Goal: Information Seeking & Learning: Learn about a topic

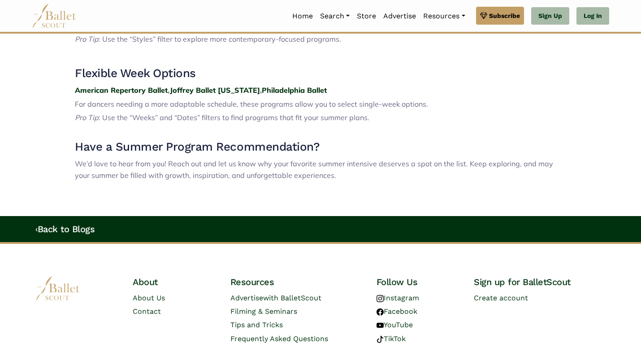
scroll to position [1349, 0]
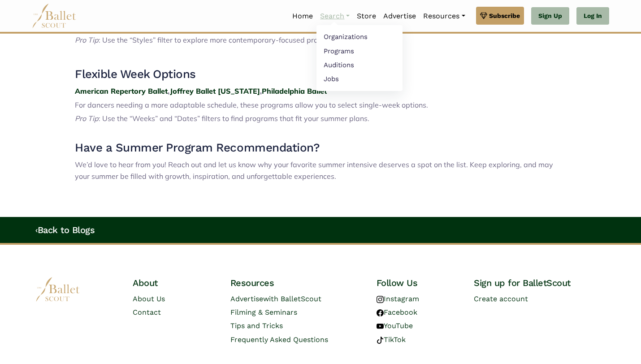
click at [325, 17] on link "Search" at bounding box center [335, 16] width 37 height 19
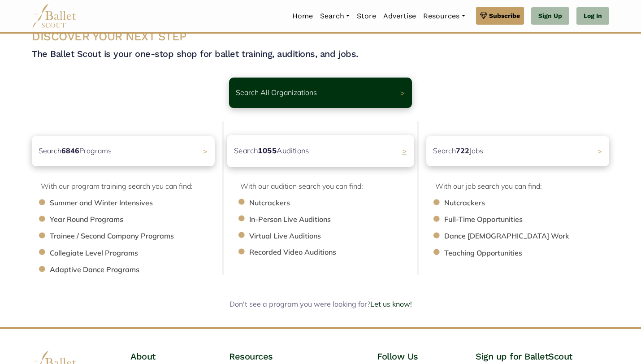
scroll to position [20, 0]
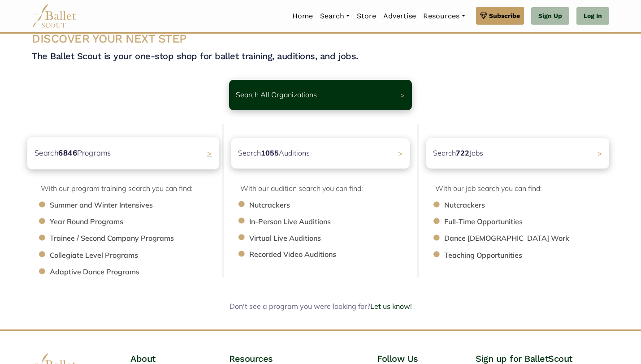
click at [106, 154] on p "Search 6846 Programs" at bounding box center [73, 153] width 77 height 12
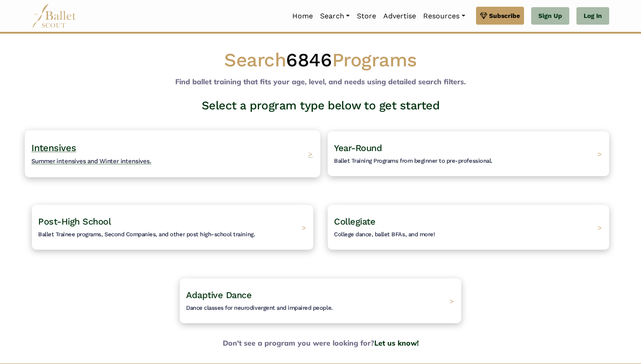
click at [97, 160] on span "Summer intensives and Winter intensives." at bounding box center [91, 160] width 120 height 7
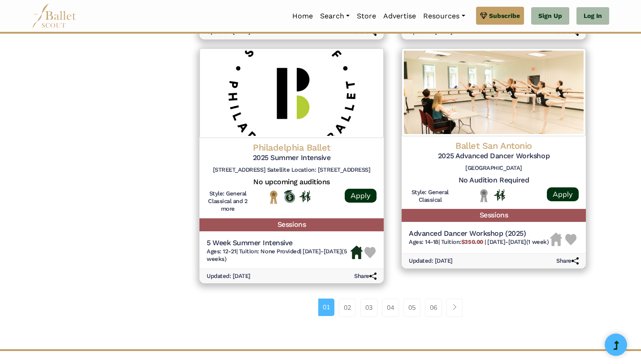
scroll to position [1161, 0]
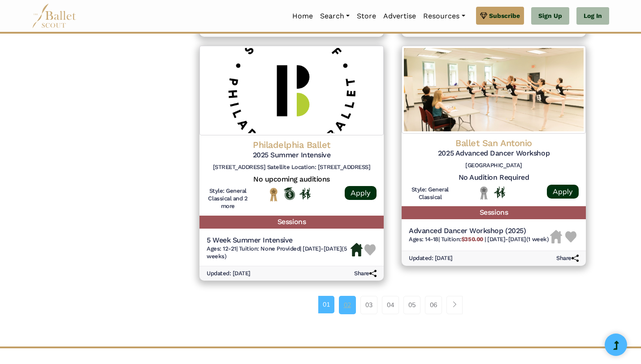
click at [349, 305] on link "02" at bounding box center [347, 305] width 17 height 18
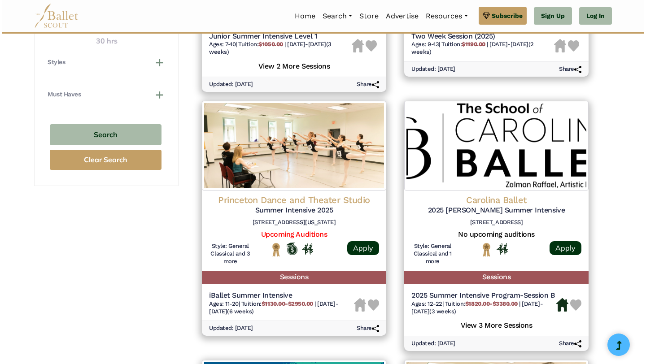
scroll to position [619, 0]
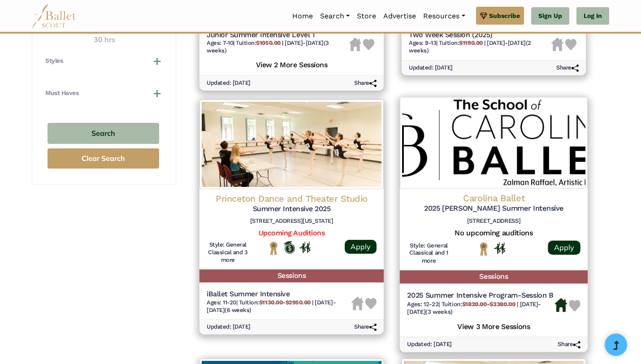
click at [487, 174] on img at bounding box center [494, 143] width 188 height 92
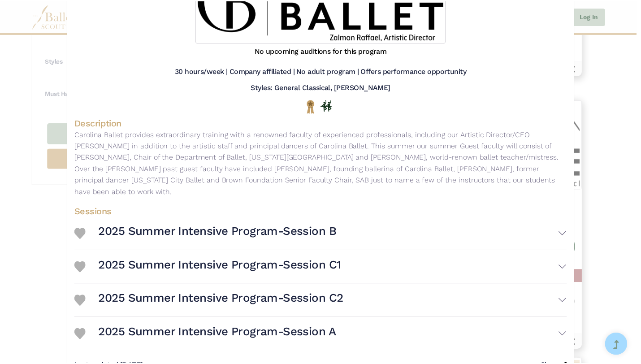
scroll to position [0, 0]
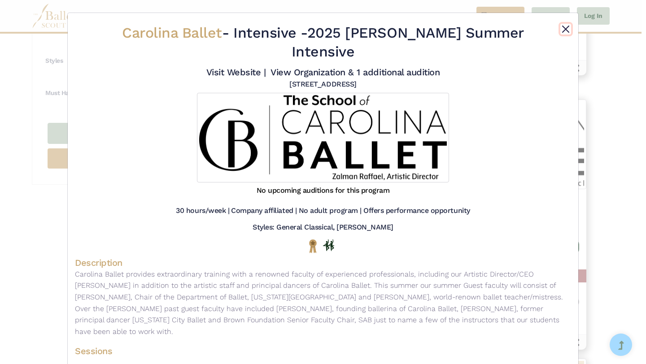
click at [562, 27] on button "Close" at bounding box center [565, 29] width 11 height 11
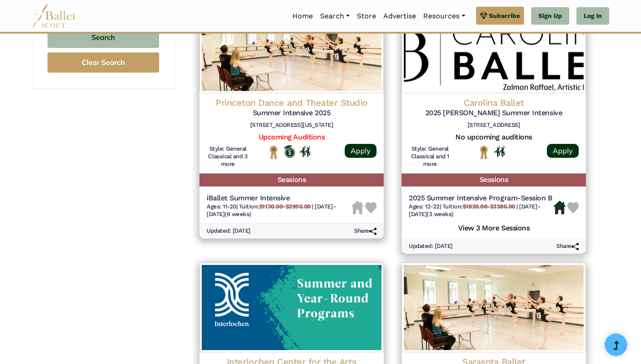
scroll to position [706, 0]
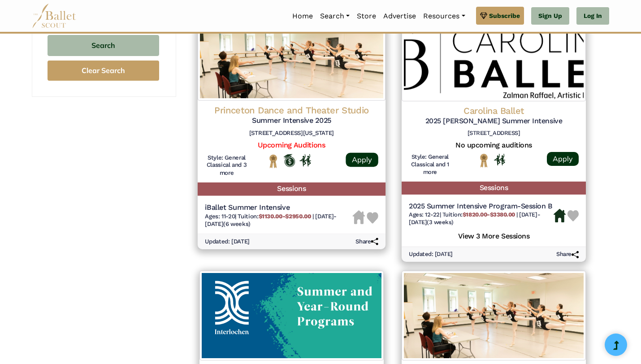
click at [283, 105] on h4 "Princeton Dance and Theater Studio" at bounding box center [292, 110] width 174 height 12
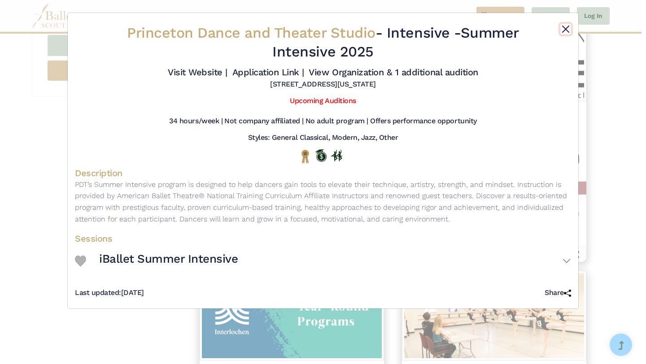
click at [564, 27] on button "Close" at bounding box center [565, 29] width 11 height 11
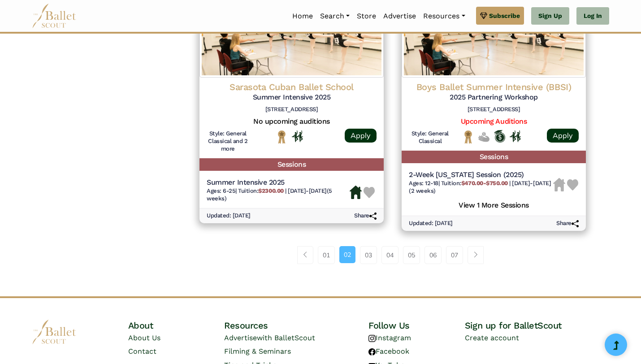
scroll to position [1317, 0]
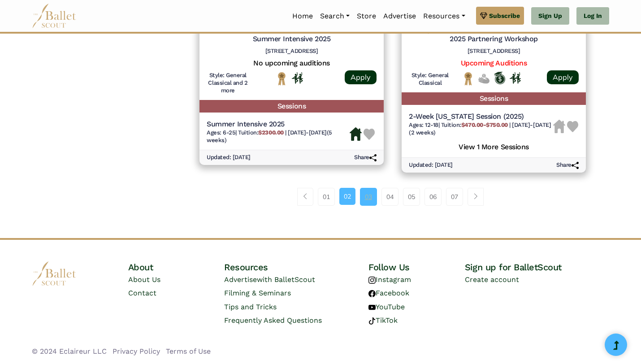
click at [367, 197] on link "03" at bounding box center [368, 197] width 17 height 18
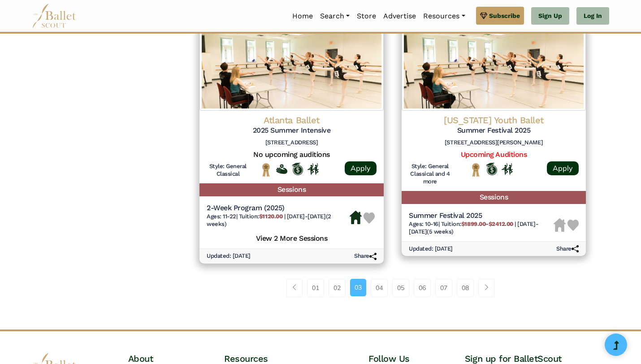
scroll to position [1186, 0]
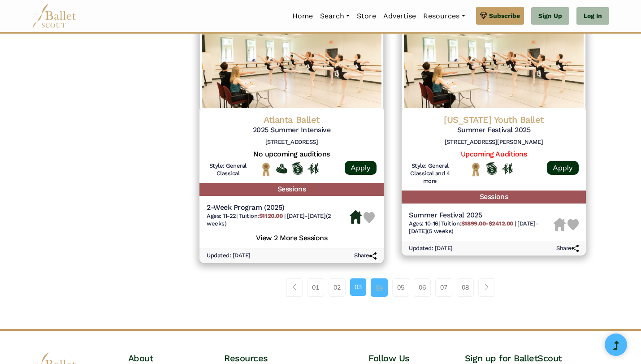
click at [379, 290] on link "04" at bounding box center [379, 288] width 17 height 18
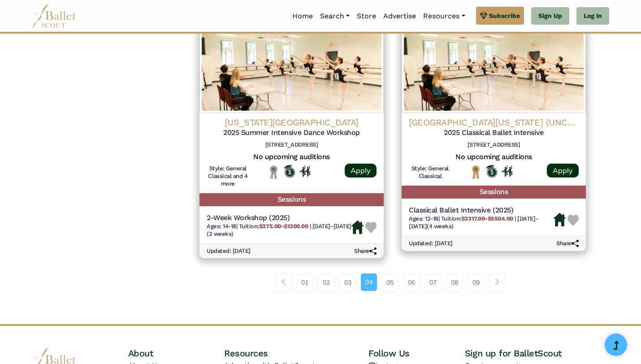
scroll to position [1185, 0]
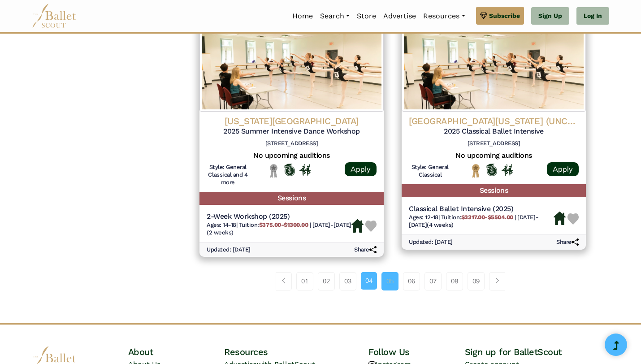
click at [391, 288] on link "05" at bounding box center [390, 281] width 17 height 18
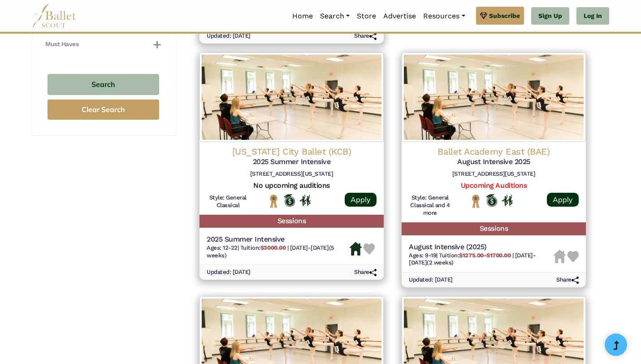
scroll to position [668, 0]
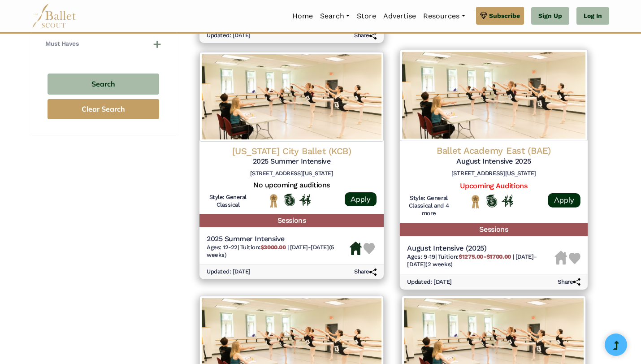
click at [498, 149] on h4 "Ballet Academy East (BAE)" at bounding box center [494, 151] width 174 height 12
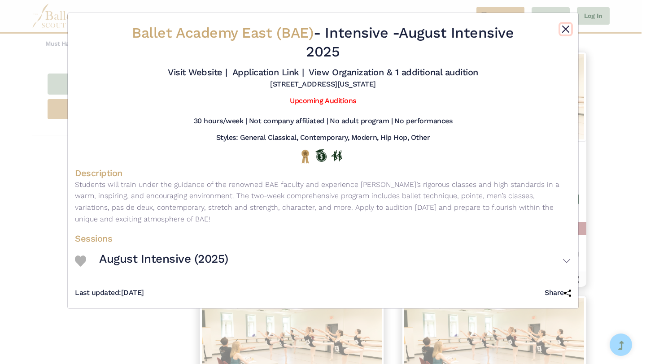
click at [563, 27] on button "Close" at bounding box center [565, 29] width 11 height 11
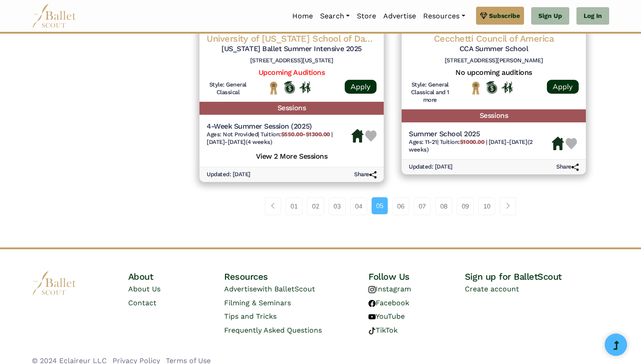
scroll to position [1294, 0]
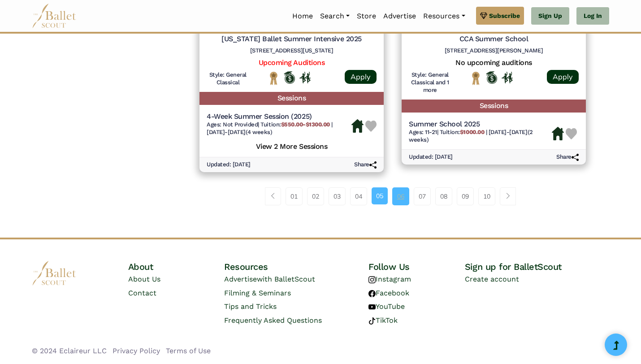
click at [401, 196] on link "06" at bounding box center [400, 196] width 17 height 18
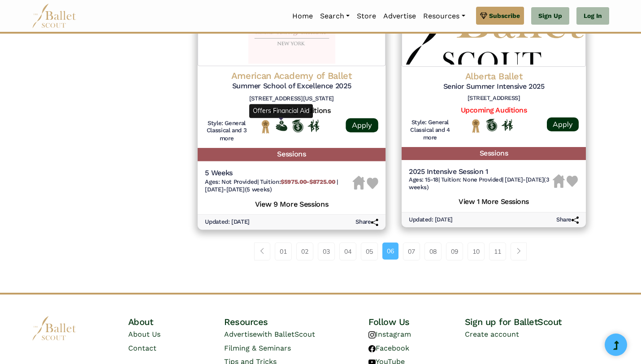
scroll to position [1294, 0]
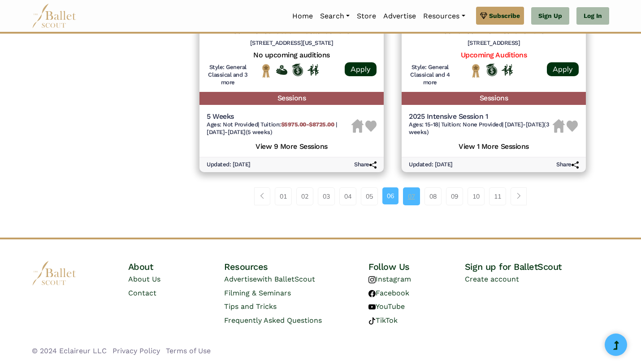
click at [410, 198] on link "07" at bounding box center [411, 196] width 17 height 18
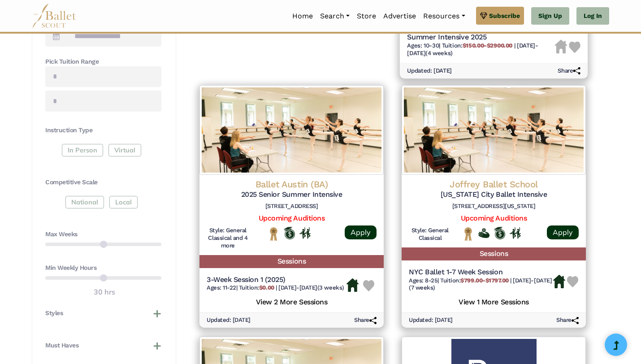
scroll to position [367, 0]
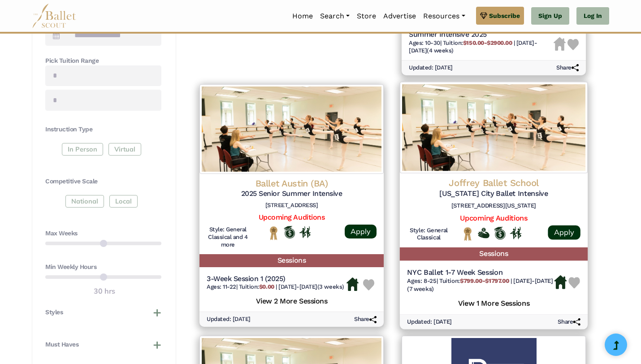
click at [497, 183] on h4 "Joffrey Ballet School" at bounding box center [494, 183] width 174 height 12
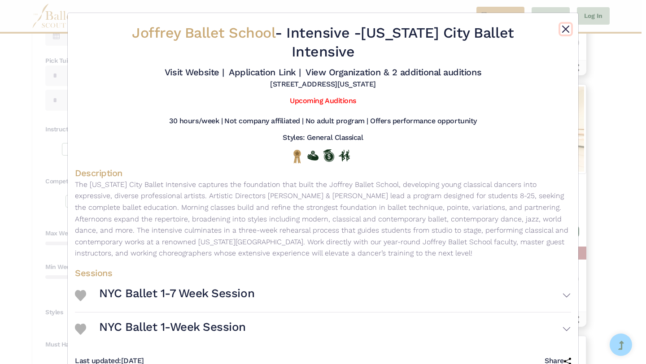
click at [563, 28] on button "Close" at bounding box center [565, 29] width 11 height 11
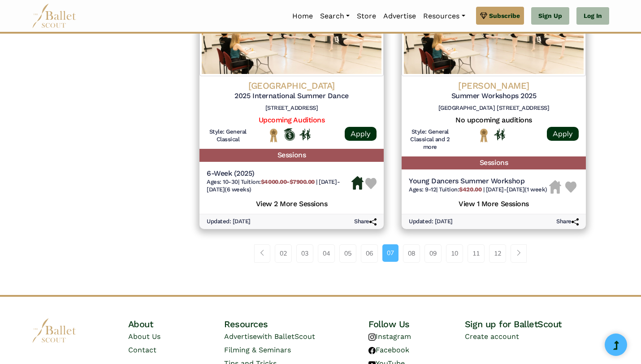
scroll to position [1292, 0]
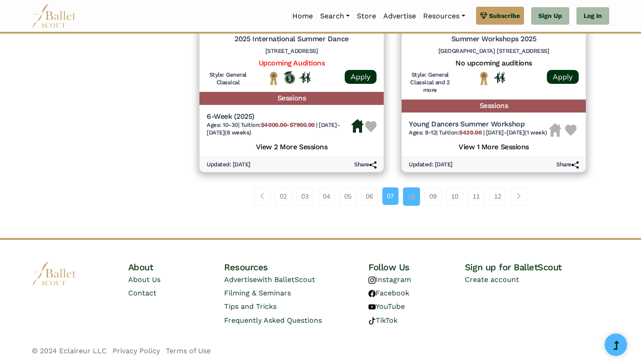
click at [412, 196] on link "08" at bounding box center [411, 196] width 17 height 18
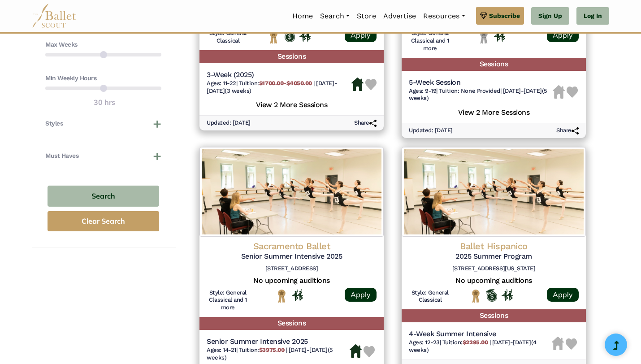
scroll to position [592, 0]
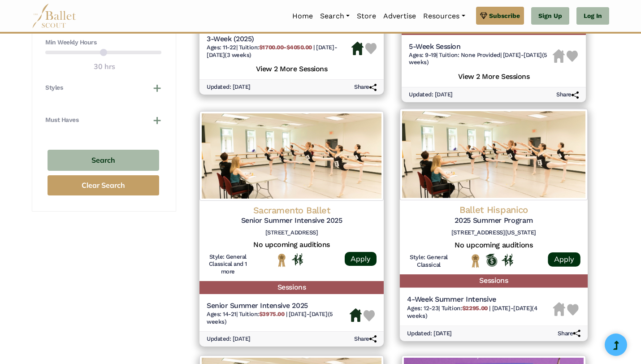
click at [488, 208] on h4 "Ballet Hispanico" at bounding box center [494, 210] width 174 height 12
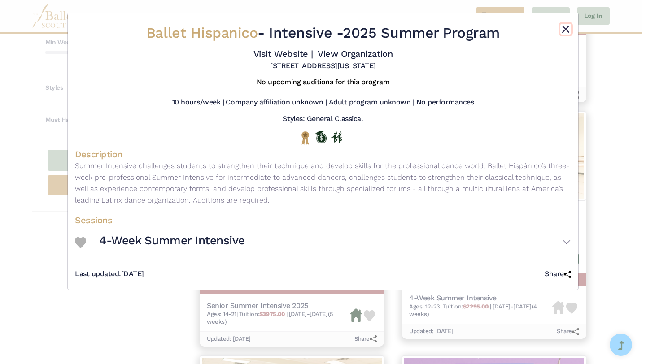
click at [565, 29] on button "Close" at bounding box center [565, 29] width 11 height 11
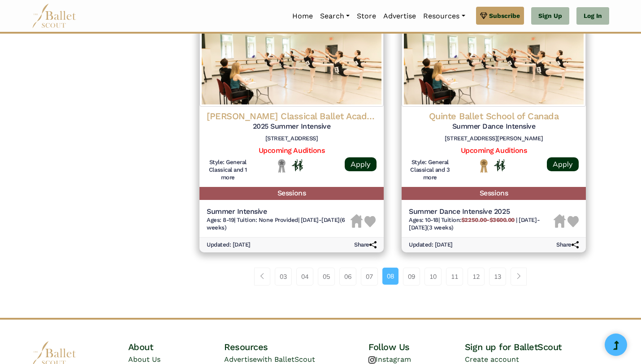
scroll to position [1184, 0]
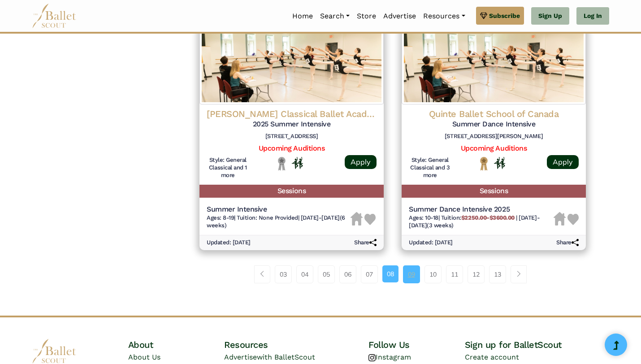
click at [411, 274] on link "09" at bounding box center [411, 275] width 17 height 18
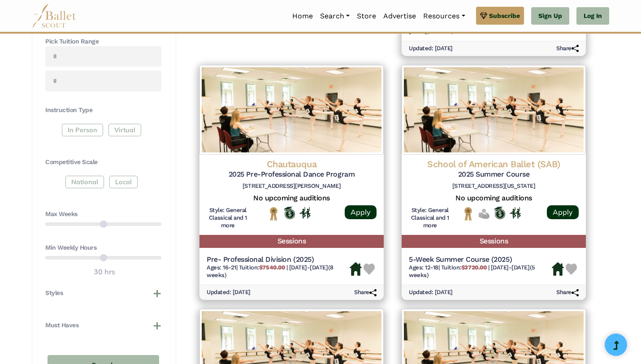
scroll to position [388, 0]
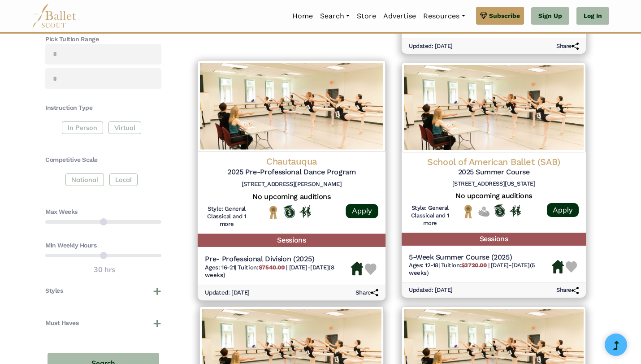
click at [286, 163] on h4 "Chautauqua" at bounding box center [292, 162] width 174 height 12
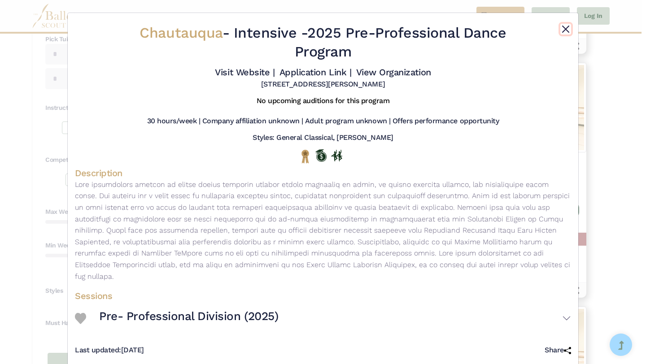
click at [561, 30] on button "Close" at bounding box center [565, 29] width 11 height 11
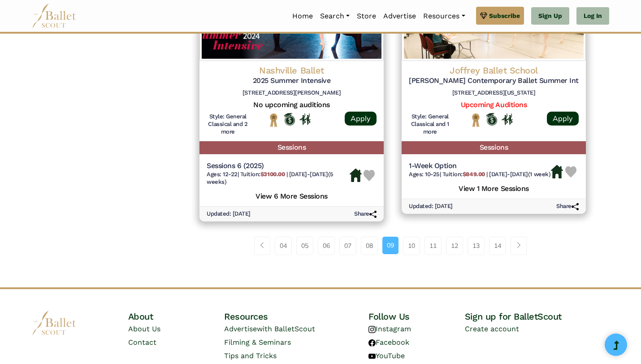
scroll to position [1285, 0]
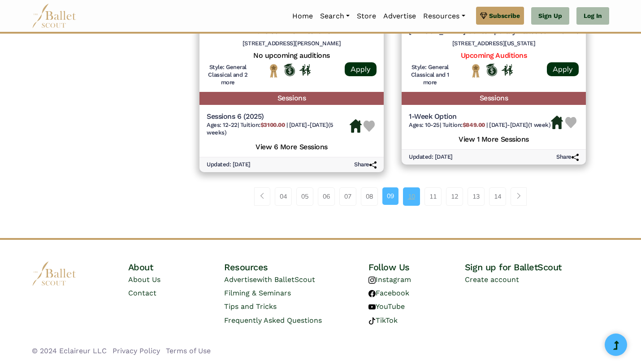
click at [411, 197] on link "10" at bounding box center [411, 196] width 17 height 18
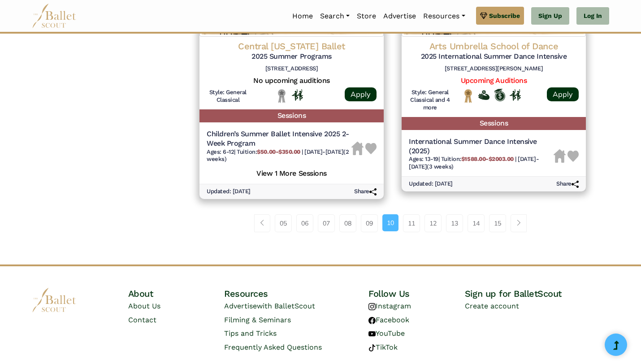
scroll to position [1294, 0]
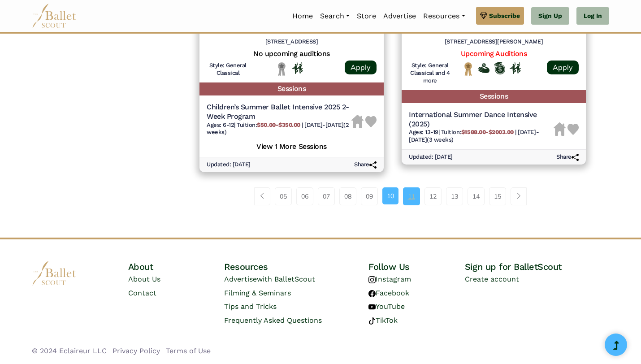
click at [410, 193] on link "11" at bounding box center [411, 196] width 17 height 18
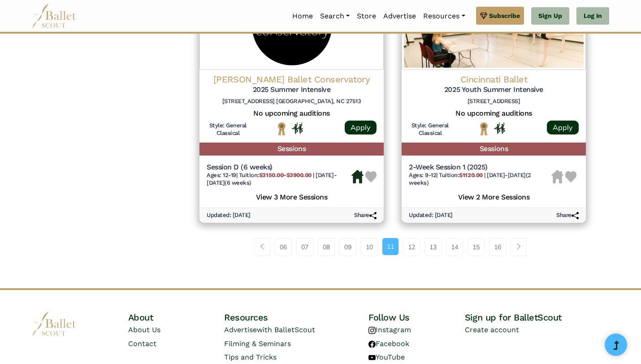
scroll to position [1244, 0]
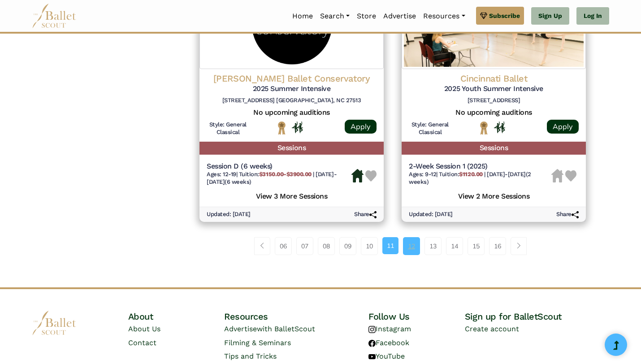
click at [410, 246] on link "12" at bounding box center [411, 246] width 17 height 18
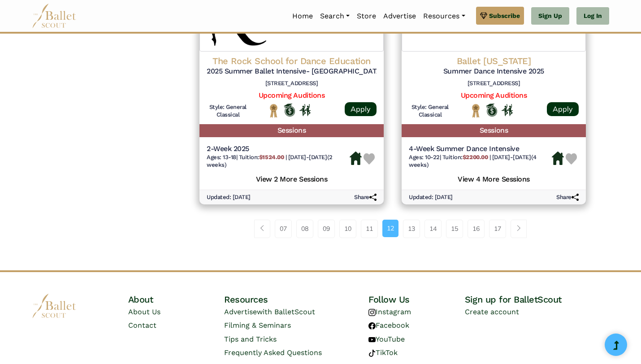
scroll to position [1232, 0]
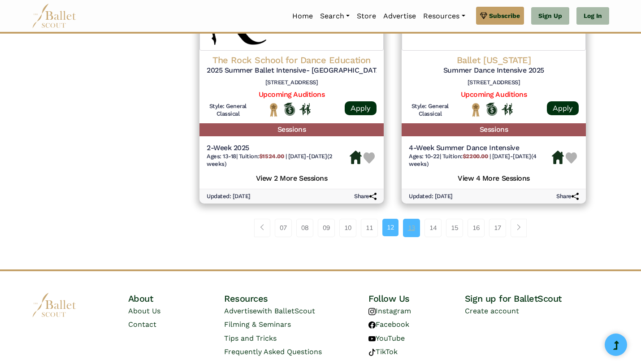
click at [414, 236] on link "13" at bounding box center [411, 228] width 17 height 18
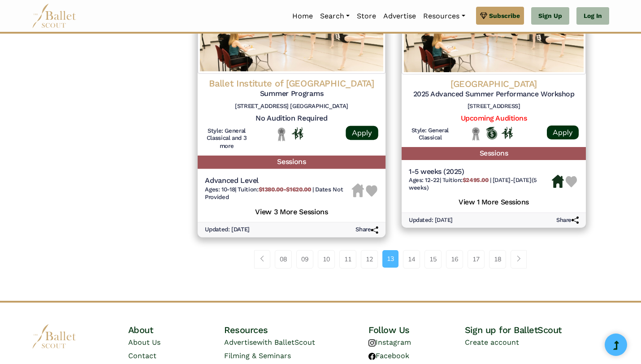
scroll to position [1277, 0]
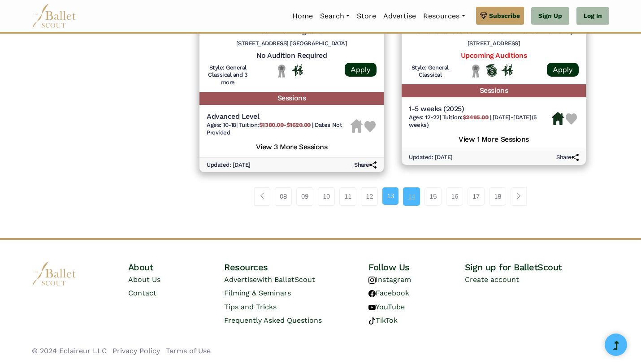
click at [409, 197] on link "14" at bounding box center [411, 196] width 17 height 18
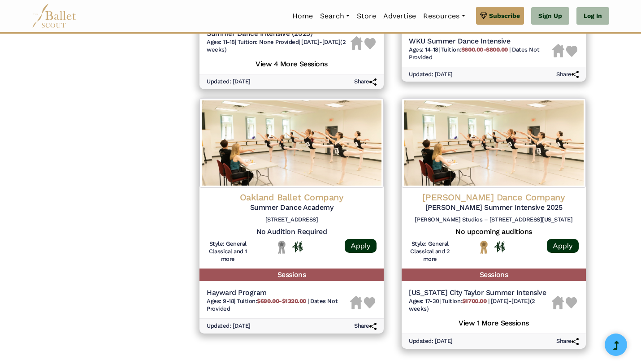
scroll to position [1141, 0]
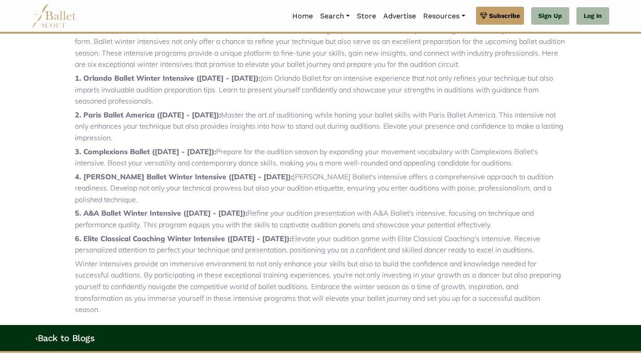
scroll to position [336, 0]
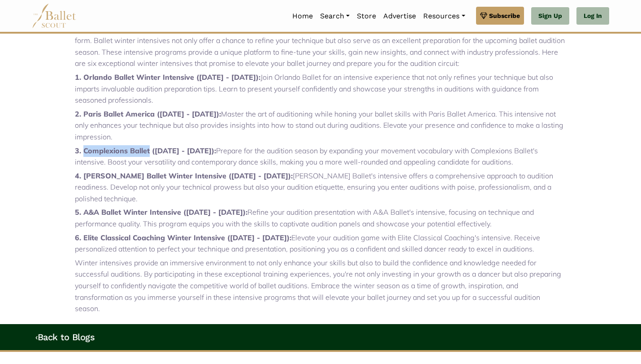
drag, startPoint x: 150, startPoint y: 152, endPoint x: 84, endPoint y: 152, distance: 65.5
click at [84, 152] on strong "3. Complexions Ballet ([DATE] - [DATE]):" at bounding box center [145, 150] width 141 height 9
copy strong "Complexions Ballet"
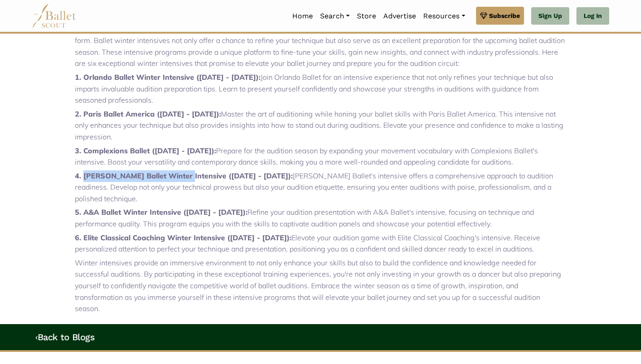
drag, startPoint x: 181, startPoint y: 175, endPoint x: 84, endPoint y: 178, distance: 96.9
click at [84, 178] on strong "4. [PERSON_NAME] Ballet Winter Intensive ([DATE] - [DATE]):" at bounding box center [184, 175] width 218 height 9
copy strong "[PERSON_NAME] Ballet Winter Intensive"
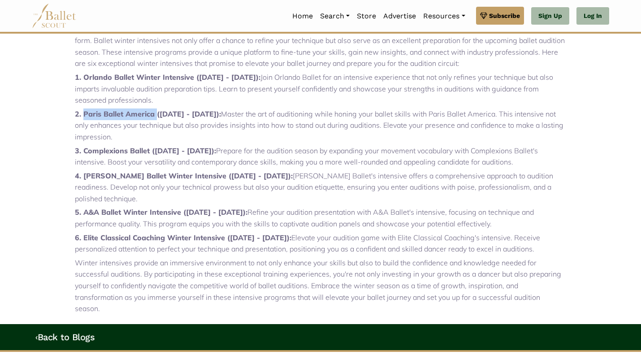
drag, startPoint x: 155, startPoint y: 113, endPoint x: 85, endPoint y: 115, distance: 70.4
click at [85, 115] on strong "2. Paris Ballet America ([DATE] - [DATE]):" at bounding box center [148, 113] width 146 height 9
copy strong "Paris Ballet America"
drag, startPoint x: 180, startPoint y: 201, endPoint x: 85, endPoint y: 199, distance: 95.6
click at [85, 208] on strong "5. A&A Ballet Winter Intensive ([DATE] - [DATE]):" at bounding box center [161, 212] width 173 height 9
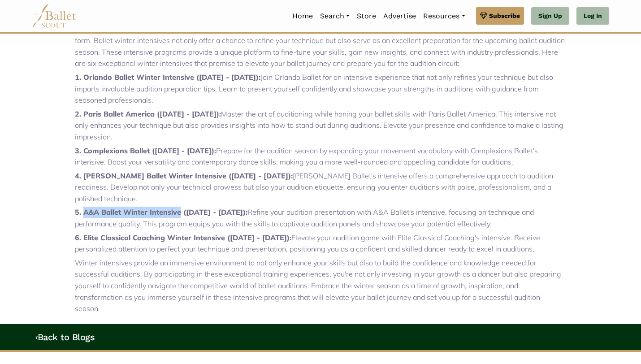
copy strong "A&A Ballet Winter Intensive"
drag, startPoint x: 191, startPoint y: 232, endPoint x: 85, endPoint y: 228, distance: 106.0
click at [85, 233] on strong "6. Elite Classical Coaching Winter Intensive ([DATE] - [DATE]):" at bounding box center [183, 237] width 217 height 9
copy strong "Elite Classical Coaching Winter Intensive"
